Goal: Task Accomplishment & Management: Complete application form

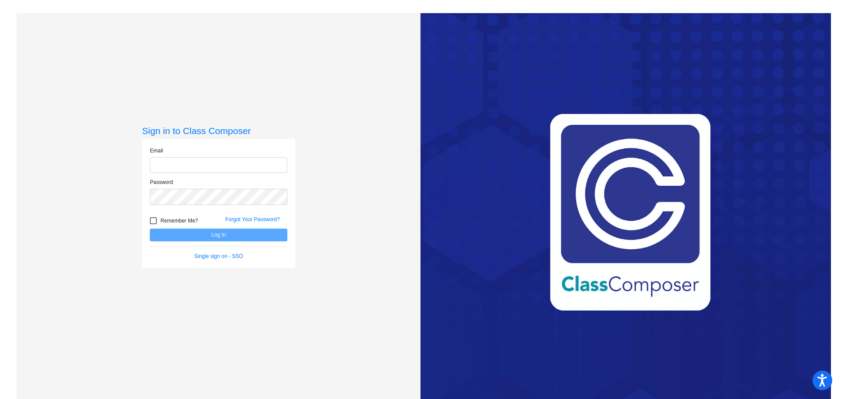
type input "[PERSON_NAME][EMAIL_ADDRESS][PERSON_NAME][DOMAIN_NAME]"
click at [153, 220] on div at bounding box center [153, 220] width 7 height 7
click at [153, 224] on input "Remember Me?" at bounding box center [153, 224] width 0 height 0
checkbox input "true"
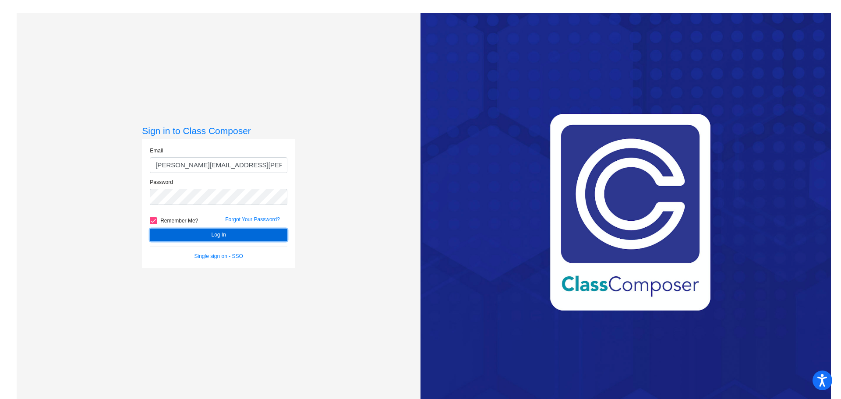
click at [199, 231] on button "Log In" at bounding box center [219, 235] width 138 height 13
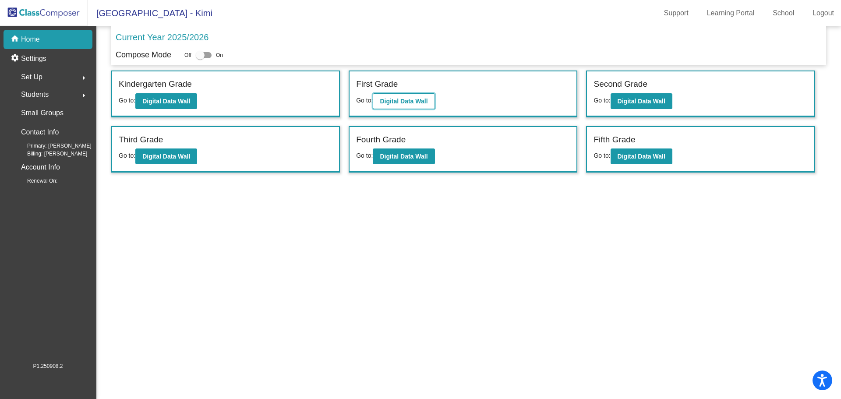
click at [394, 98] on b "Digital Data Wall" at bounding box center [404, 101] width 48 height 7
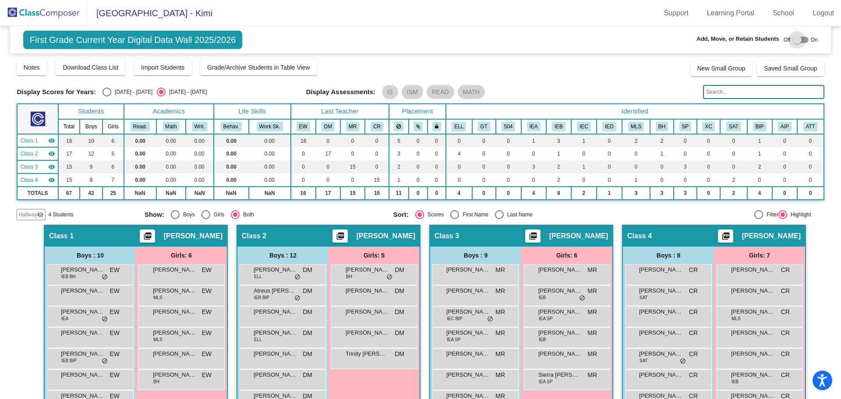
click at [793, 39] on div at bounding box center [797, 39] width 9 height 9
checkbox input "true"
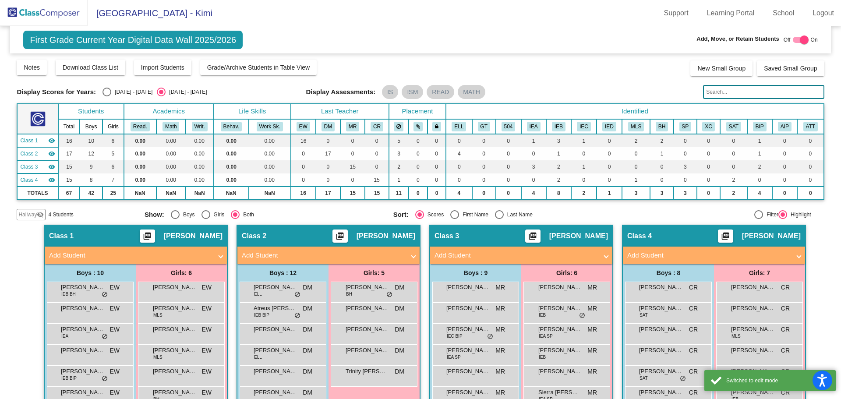
click at [791, 254] on span "Add Student" at bounding box center [712, 256] width 170 height 10
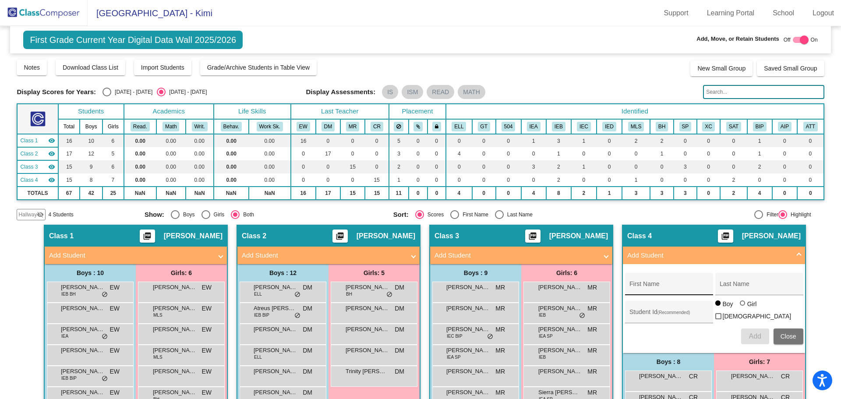
click at [641, 288] on input "First Name" at bounding box center [669, 287] width 79 height 7
type input "[PERSON_NAME]"
click at [727, 289] on input "Last Name" at bounding box center [759, 287] width 79 height 7
type input "Agosto"
click at [648, 312] on input "Student Id (Recommended)" at bounding box center [669, 315] width 79 height 7
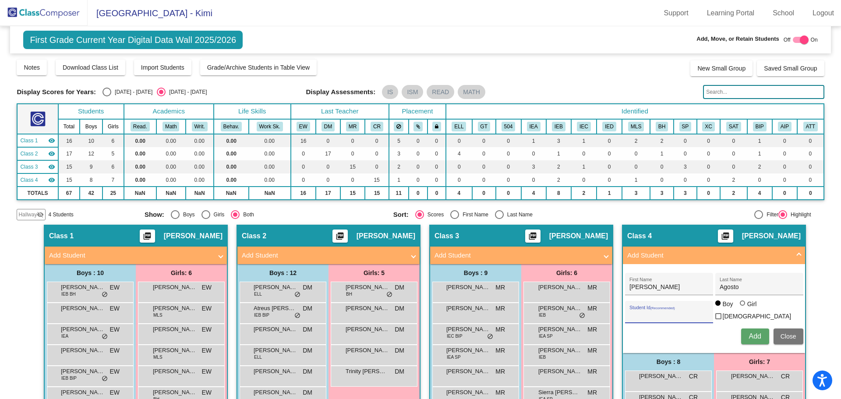
click at [637, 312] on input "Student Id (Recommended)" at bounding box center [669, 315] width 79 height 7
type input "300055421"
click at [757, 333] on span "Add" at bounding box center [755, 336] width 12 height 7
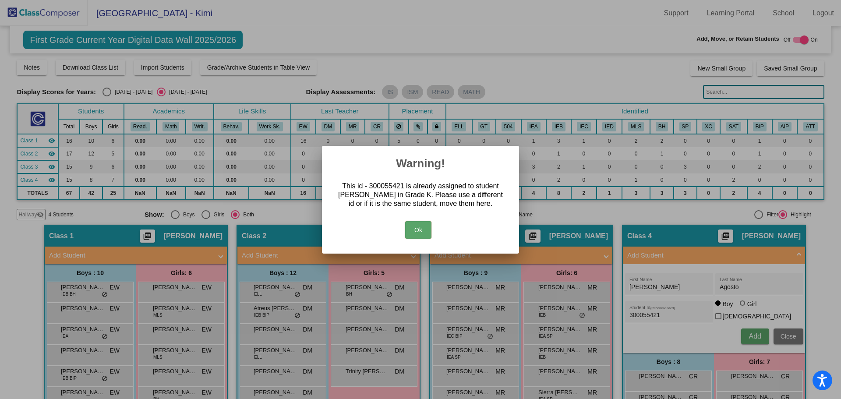
click at [420, 232] on button "Ok" at bounding box center [418, 230] width 26 height 18
